Goal: Navigation & Orientation: Find specific page/section

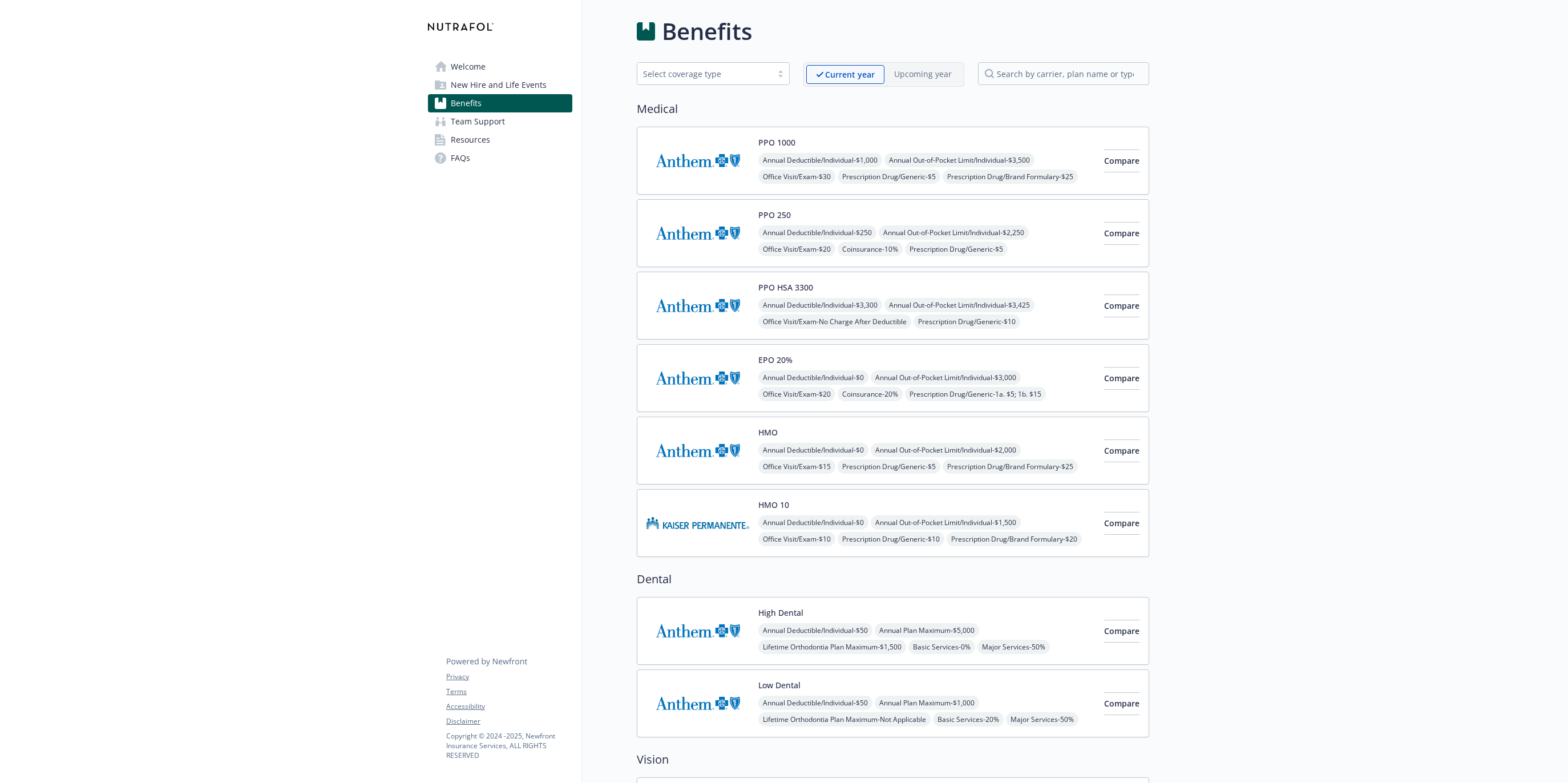
click at [457, 113] on span "Team Support" at bounding box center [478, 122] width 54 height 18
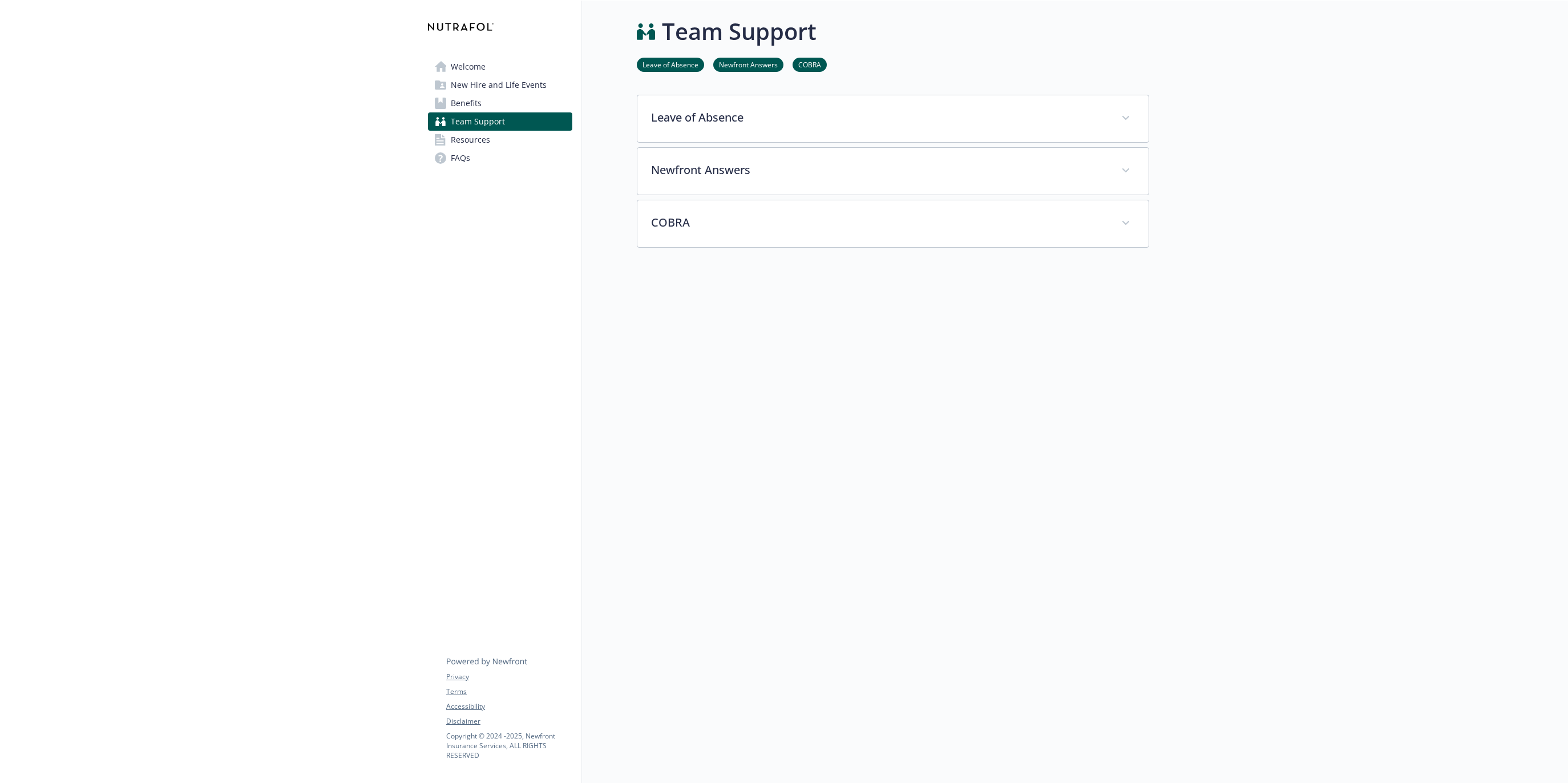
click at [457, 140] on span "Resources" at bounding box center [470, 140] width 39 height 18
